Goal: Task Accomplishment & Management: Use online tool/utility

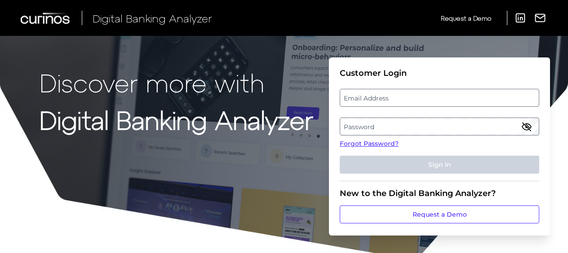
click at [422, 95] on label "Email Address" at bounding box center [439, 98] width 198 height 16
click at [422, 95] on input "email" at bounding box center [439, 98] width 199 height 18
type input "[PERSON_NAME][EMAIL_ADDRESS][PERSON_NAME][DOMAIN_NAME]"
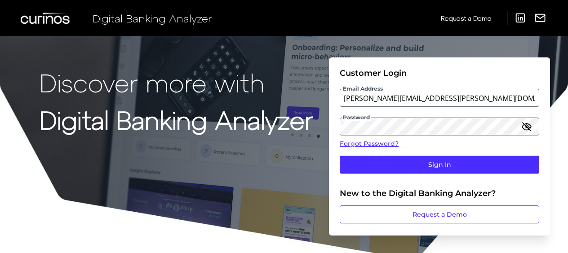
click at [530, 126] on icon "button" at bounding box center [526, 127] width 9 height 6
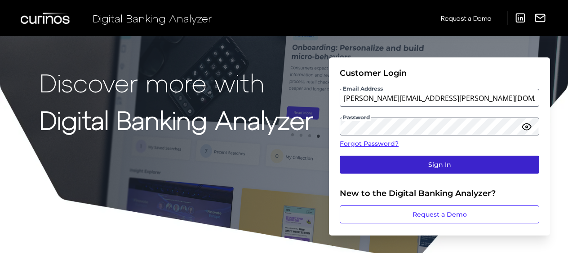
click at [447, 169] on button "Sign In" at bounding box center [439, 165] width 199 height 18
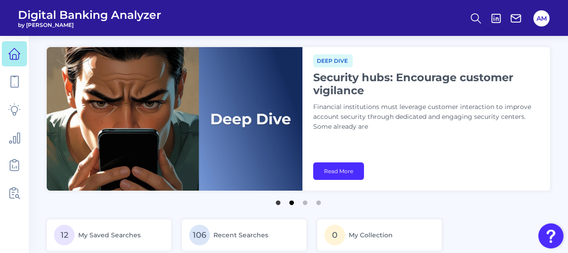
click at [290, 202] on button "2" at bounding box center [291, 200] width 9 height 9
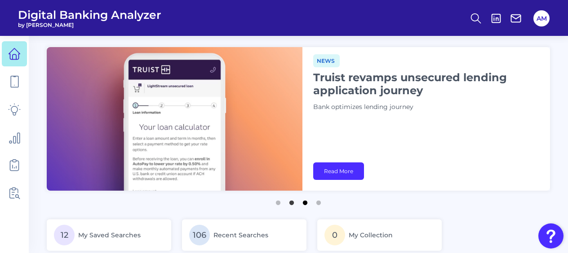
click at [303, 203] on button "3" at bounding box center [305, 200] width 9 height 9
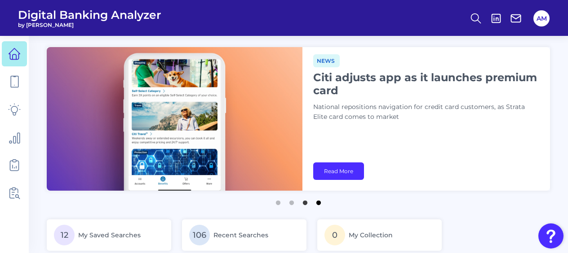
click at [317, 203] on button "4" at bounding box center [318, 200] width 9 height 9
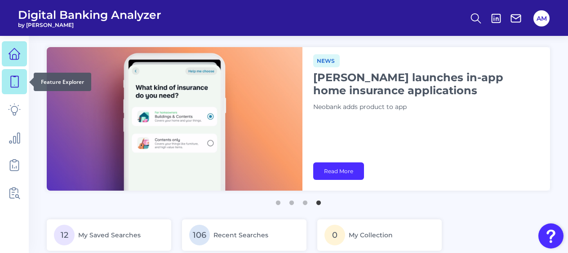
click at [14, 80] on icon at bounding box center [14, 81] width 13 height 13
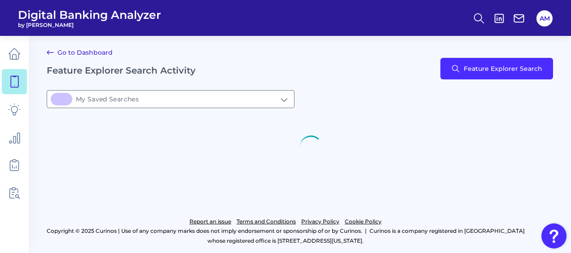
type input "12My Saved Searches"
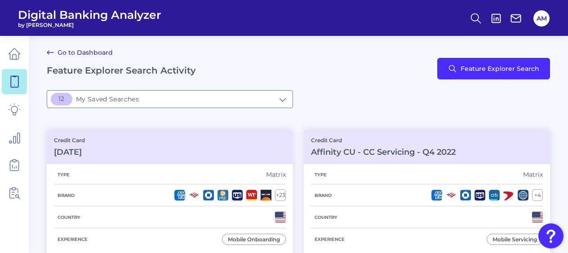
click at [385, 89] on div "Go to Dashboard Feature Explorer Search Activity Feature Explorer Search" at bounding box center [298, 68] width 503 height 43
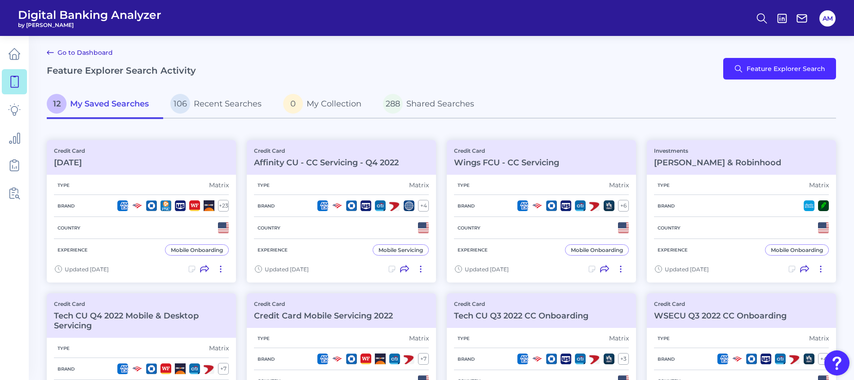
click at [567, 49] on div "Go to Dashboard Feature Explorer Search Activity Feature Explorer Search" at bounding box center [441, 68] width 789 height 43
